Goal: Task Accomplishment & Management: Use online tool/utility

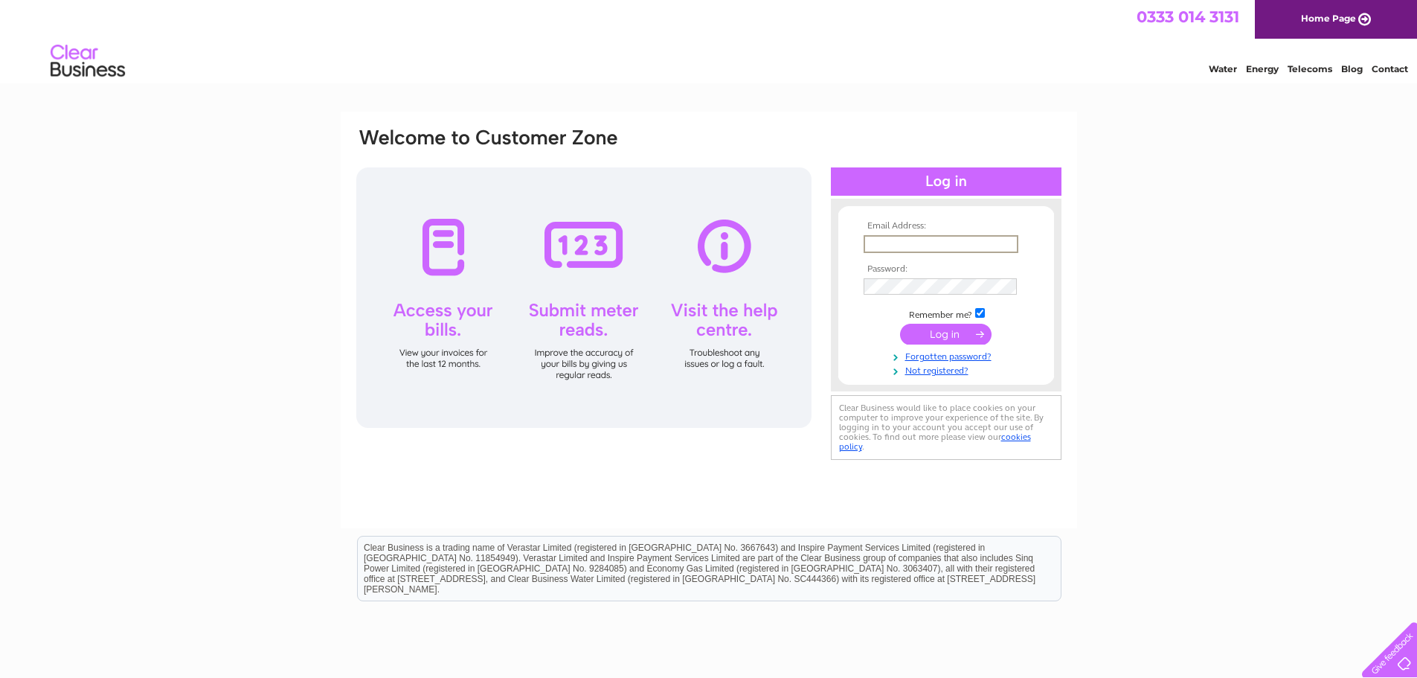
click at [978, 241] on input "text" at bounding box center [941, 244] width 155 height 18
type input "ianjanewatson@yahoo.co.uk"
click at [956, 322] on td at bounding box center [946, 334] width 173 height 28
click at [949, 334] on input "submit" at bounding box center [946, 332] width 92 height 21
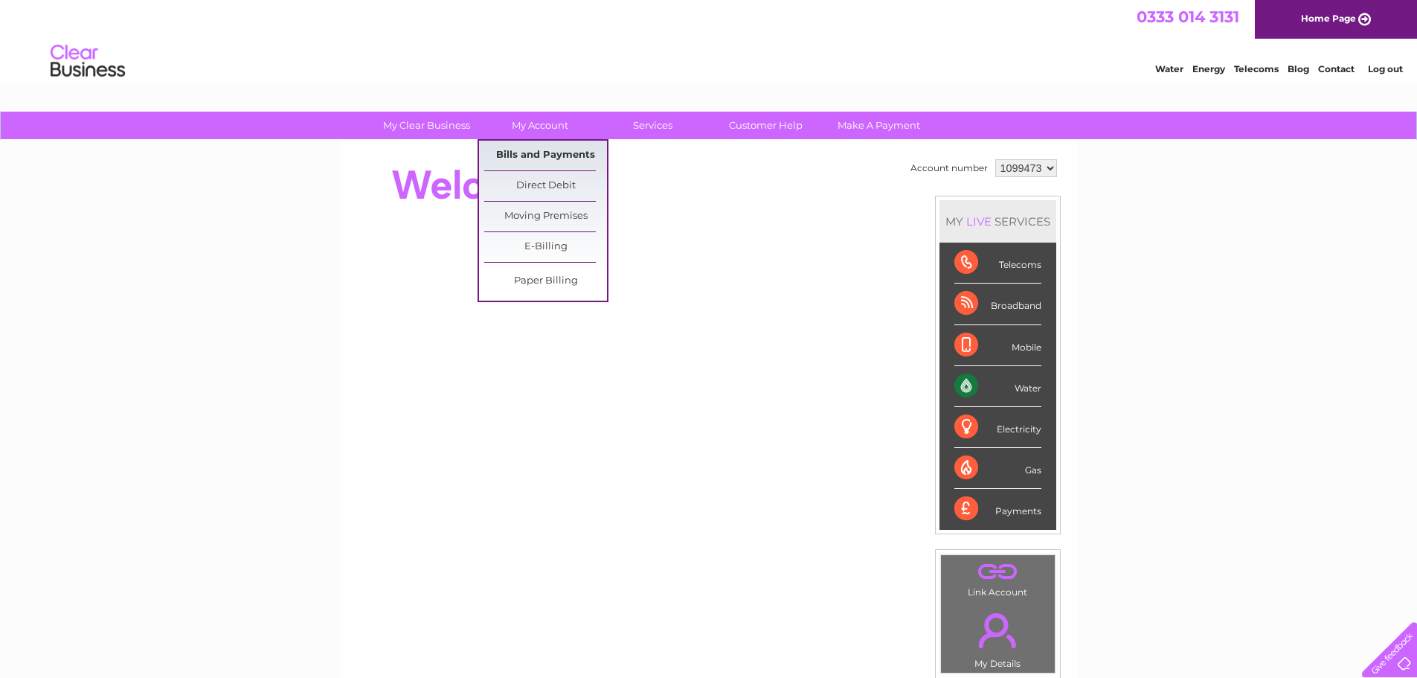
click at [528, 153] on link "Bills and Payments" at bounding box center [545, 156] width 123 height 30
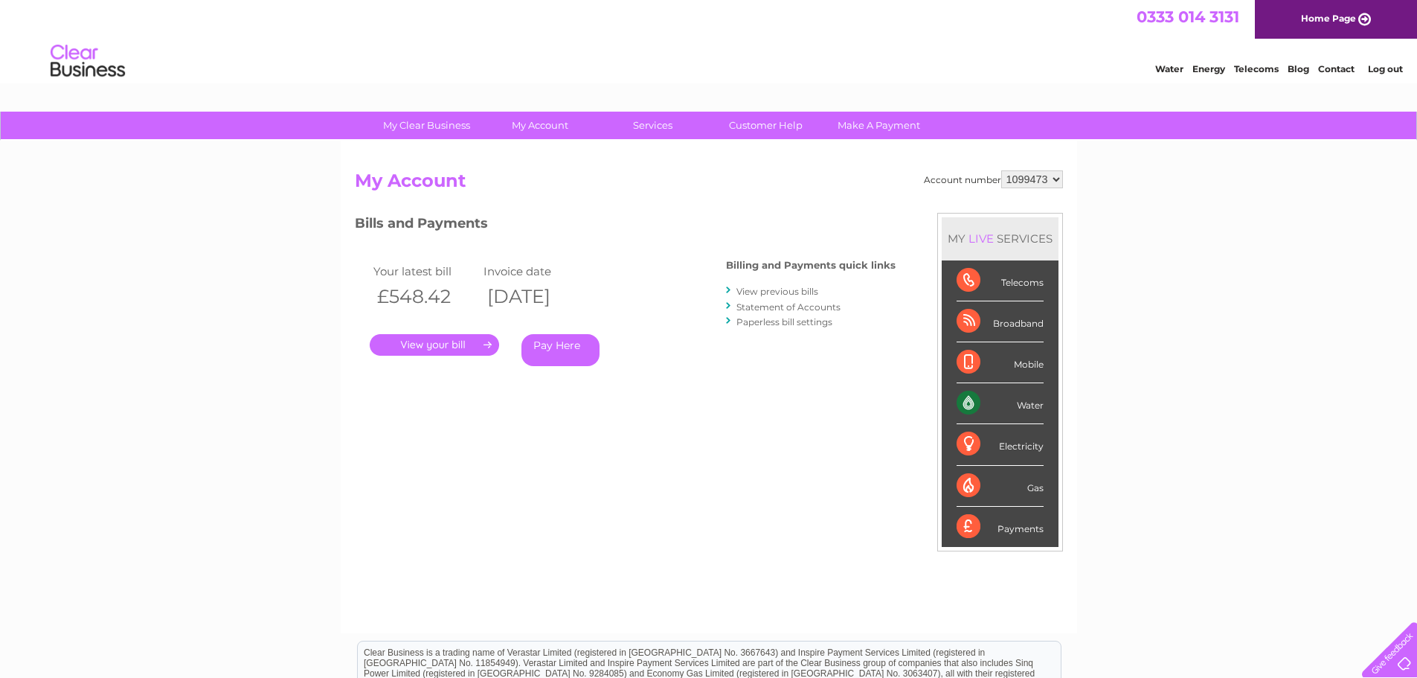
click at [448, 343] on link "." at bounding box center [434, 345] width 129 height 22
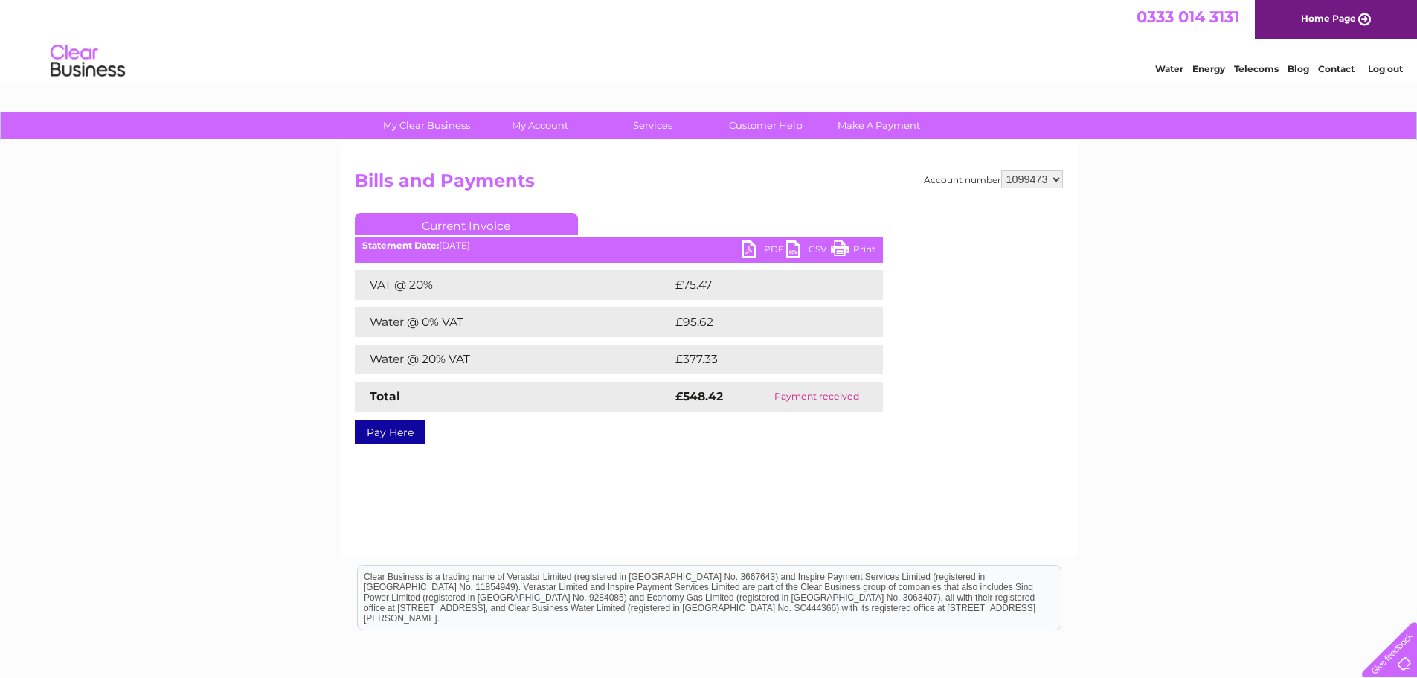
click at [765, 248] on link "PDF" at bounding box center [764, 251] width 45 height 22
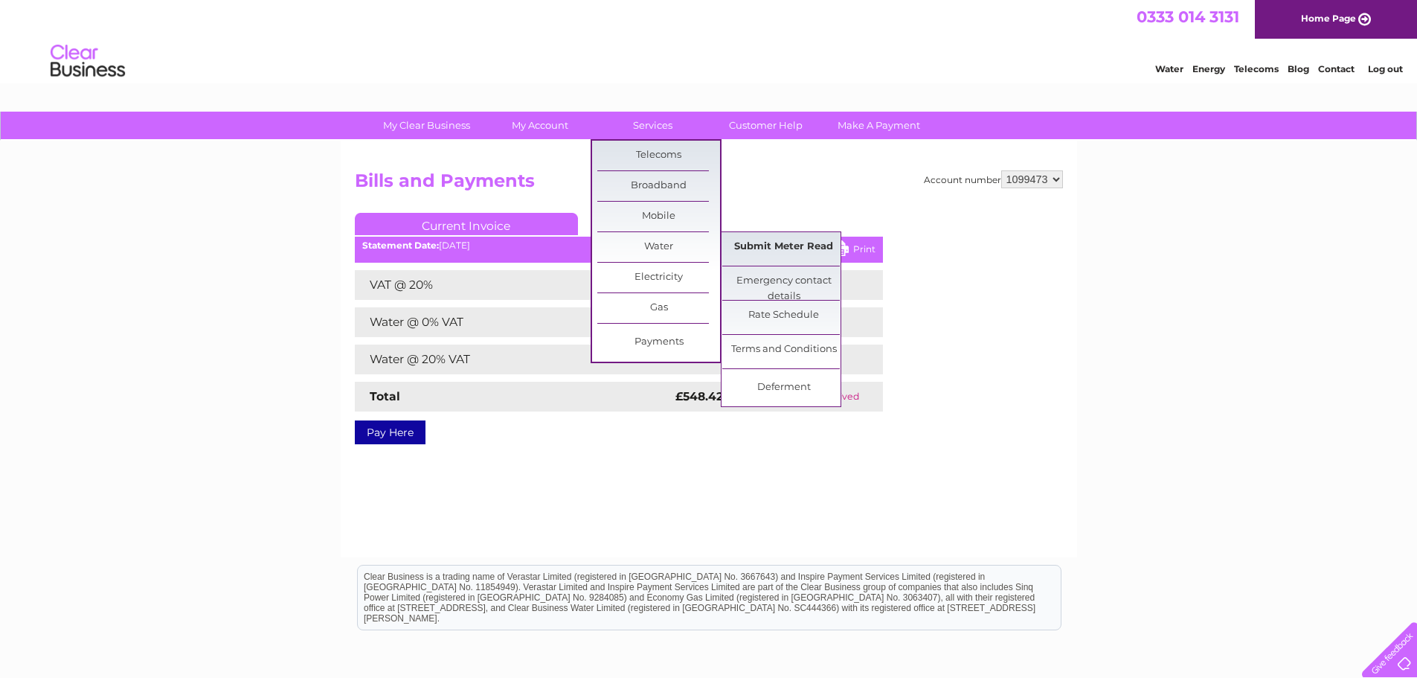
click at [804, 248] on link "Submit Meter Read" at bounding box center [783, 247] width 123 height 30
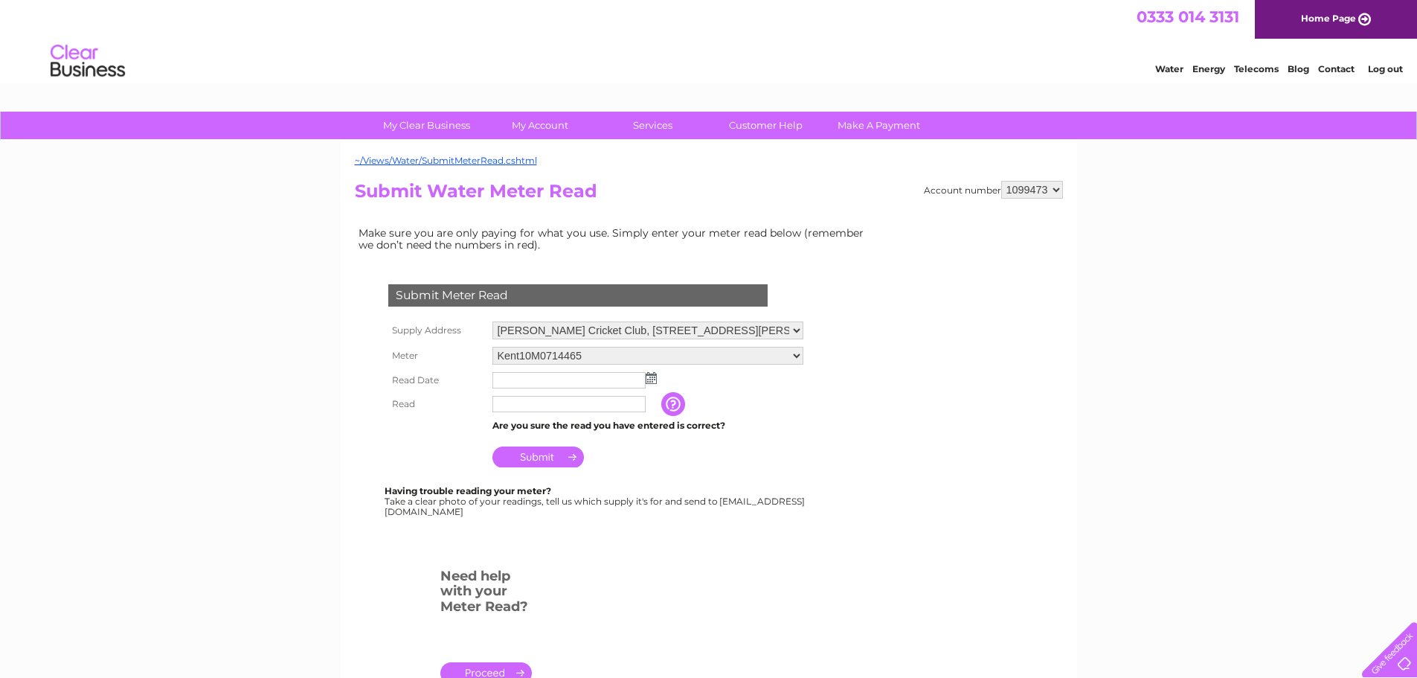
click at [647, 379] on img at bounding box center [651, 378] width 11 height 12
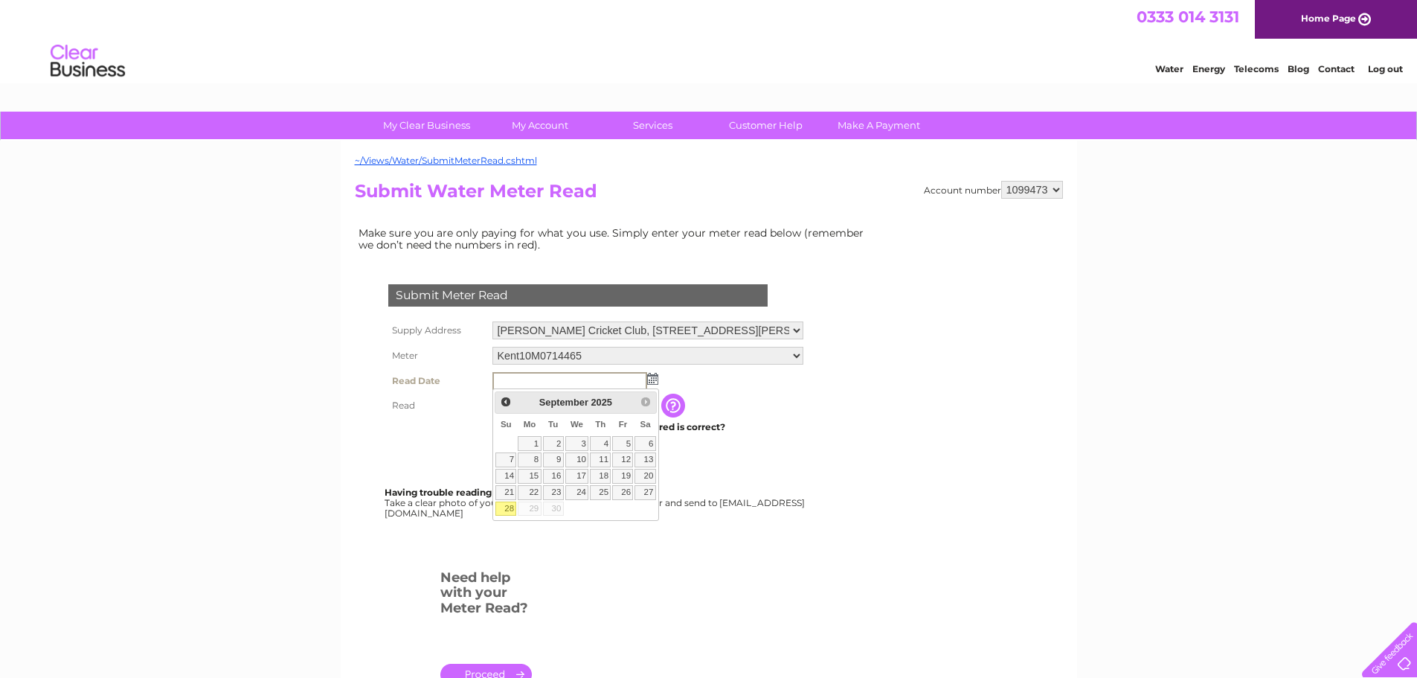
click at [508, 506] on link "28" at bounding box center [505, 508] width 21 height 15
type input "[DATE]"
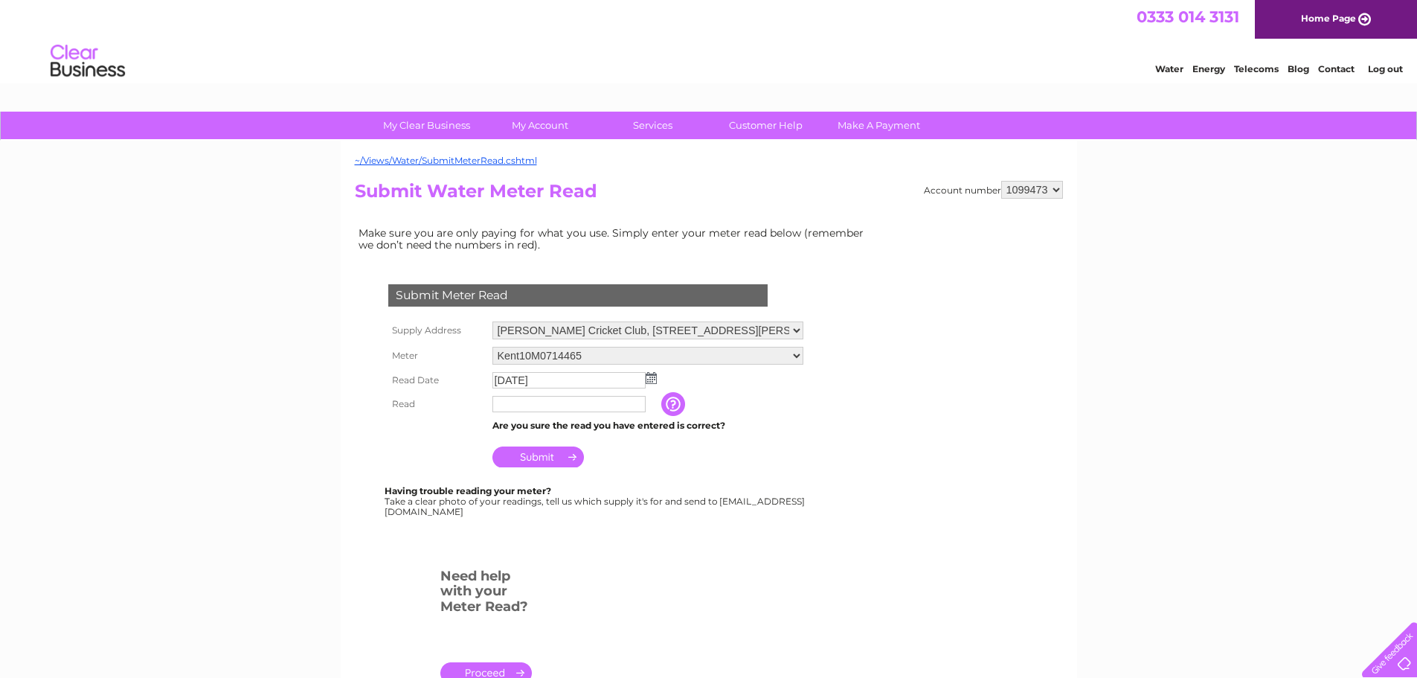
click at [554, 406] on input "text" at bounding box center [568, 404] width 153 height 16
type input "7554"
click at [534, 463] on input "Submit" at bounding box center [538, 456] width 92 height 21
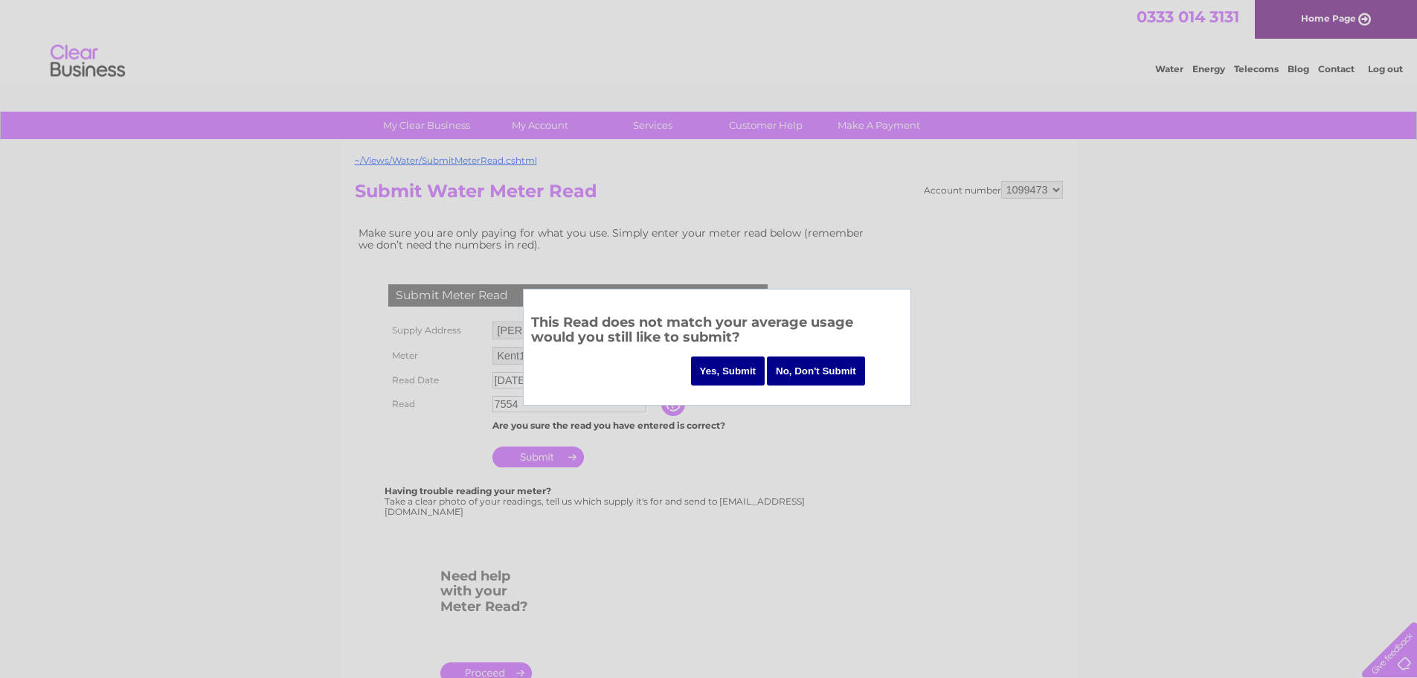
click at [740, 368] on input "Yes, Submit" at bounding box center [728, 370] width 74 height 29
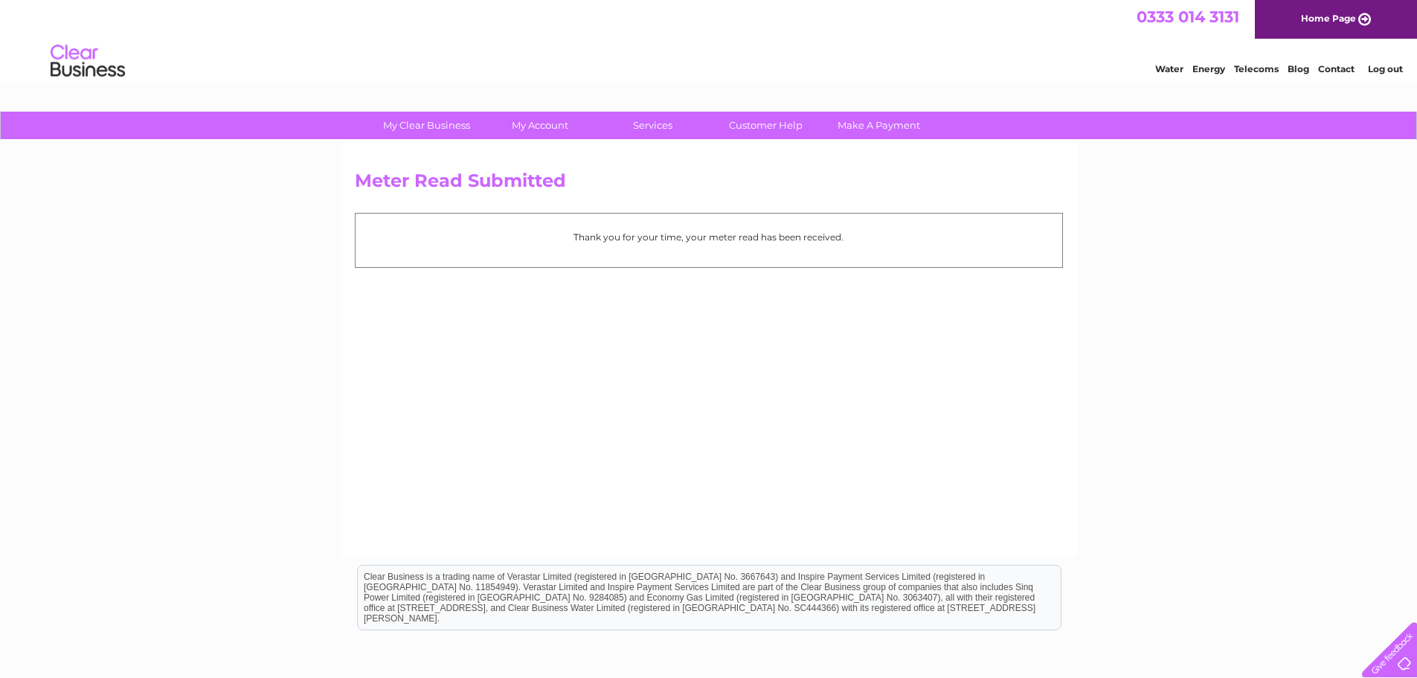
click at [1389, 68] on link "Log out" at bounding box center [1385, 68] width 35 height 11
